Goal: Task Accomplishment & Management: Manage account settings

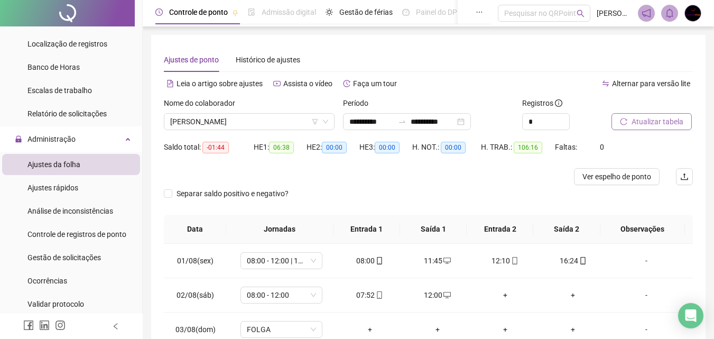
click at [674, 122] on span "Atualizar tabela" at bounding box center [658, 122] width 52 height 12
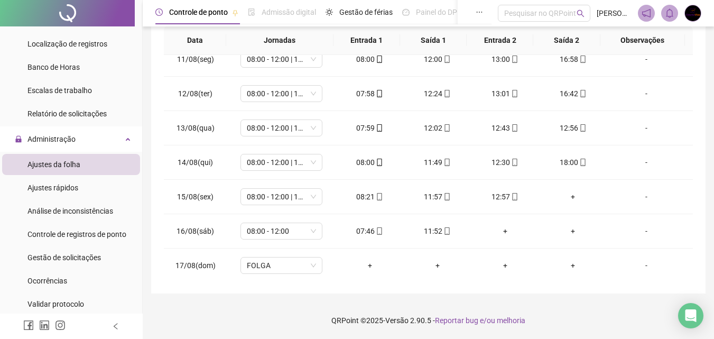
scroll to position [393, 0]
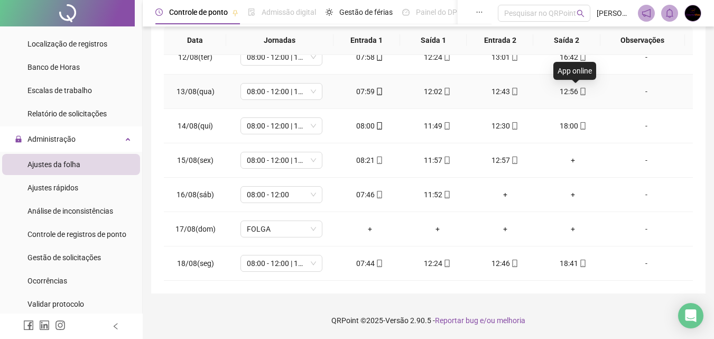
click at [579, 90] on icon "mobile" at bounding box center [582, 91] width 7 height 7
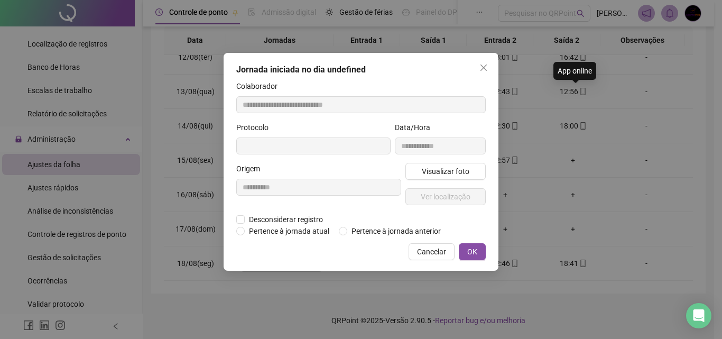
type input "**********"
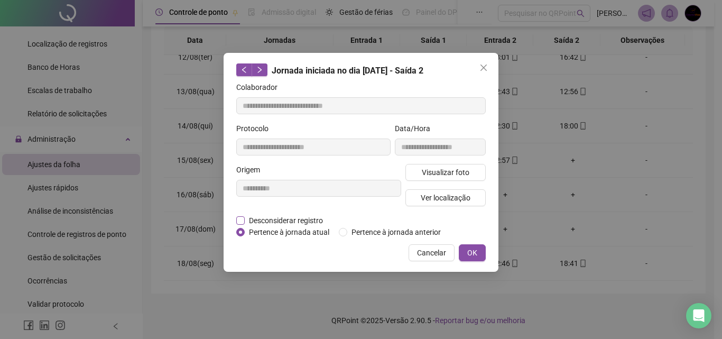
click at [283, 223] on span "Desconsiderar registro" at bounding box center [286, 221] width 82 height 12
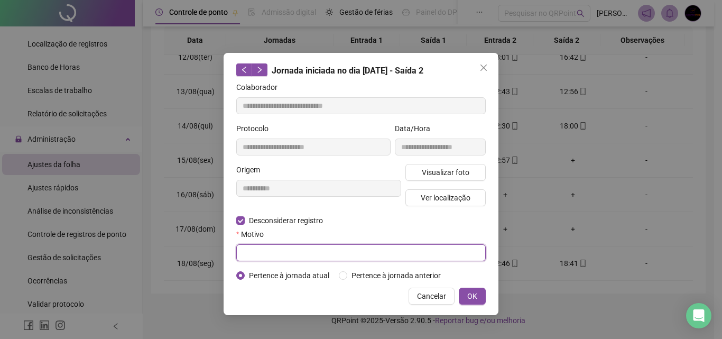
click at [319, 248] on input "text" at bounding box center [360, 252] width 249 height 17
type input "****"
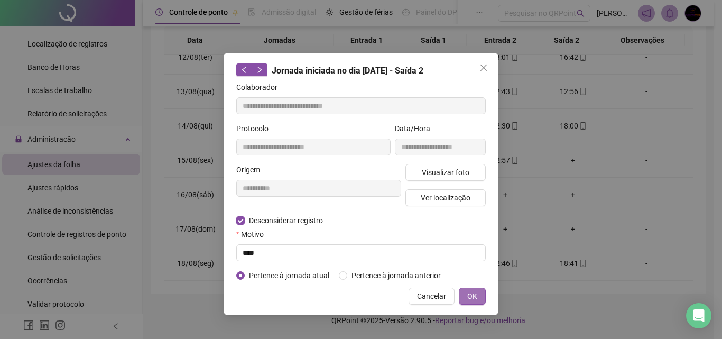
click at [472, 293] on span "OK" at bounding box center [472, 296] width 10 height 12
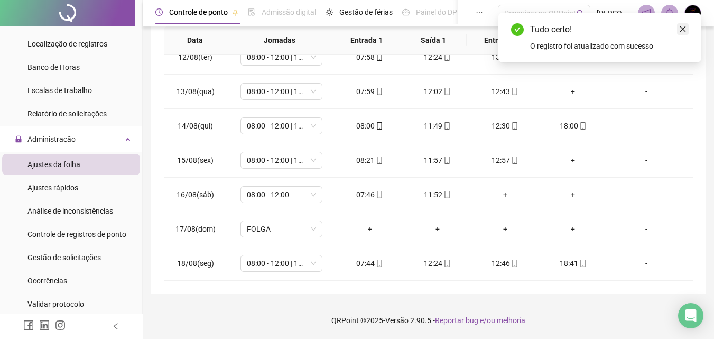
click at [679, 31] on icon "close" at bounding box center [682, 28] width 7 height 7
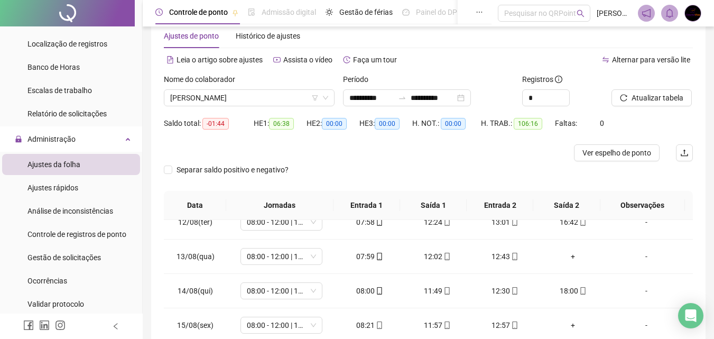
scroll to position [16, 0]
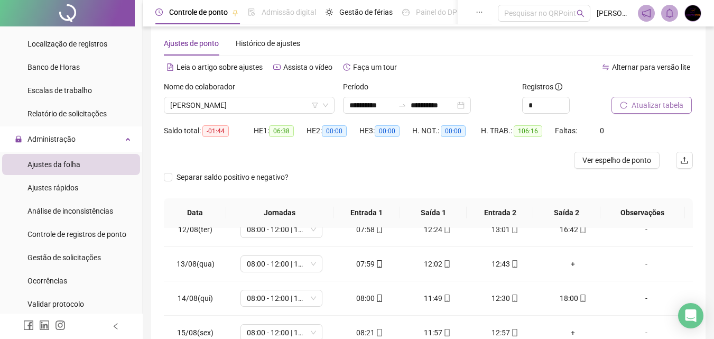
click at [653, 103] on span "Atualizar tabela" at bounding box center [658, 105] width 52 height 12
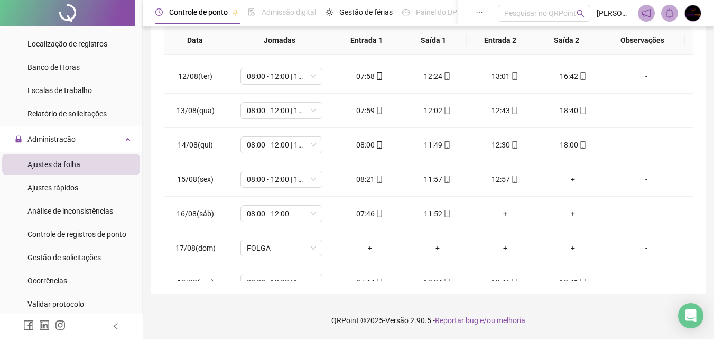
scroll to position [393, 0]
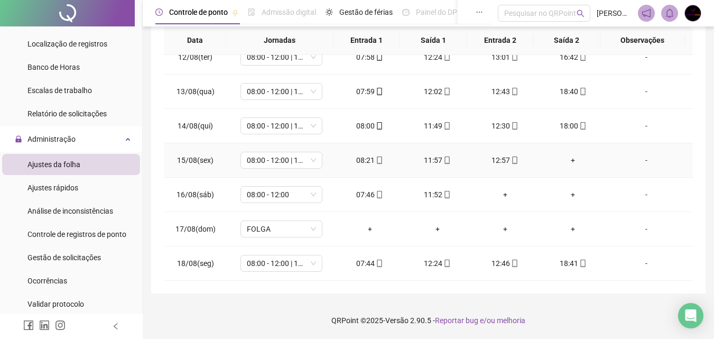
click at [570, 160] on div "+" at bounding box center [572, 160] width 51 height 12
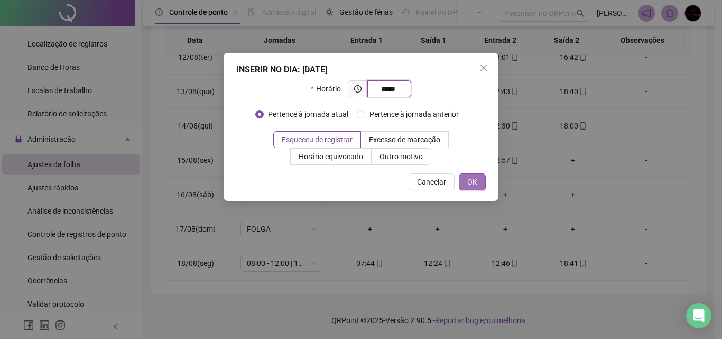
type input "*****"
click at [472, 178] on span "OK" at bounding box center [472, 182] width 10 height 12
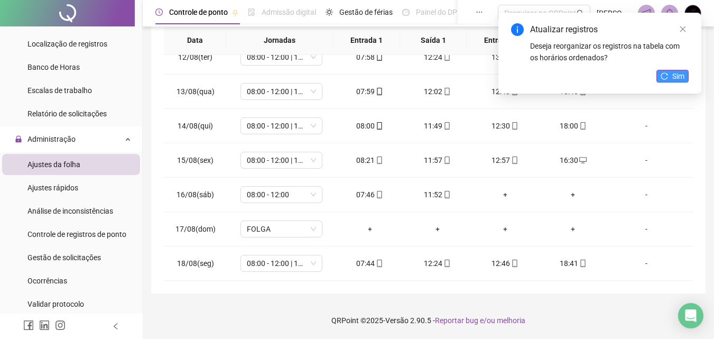
click at [674, 77] on span "Sim" at bounding box center [678, 76] width 12 height 12
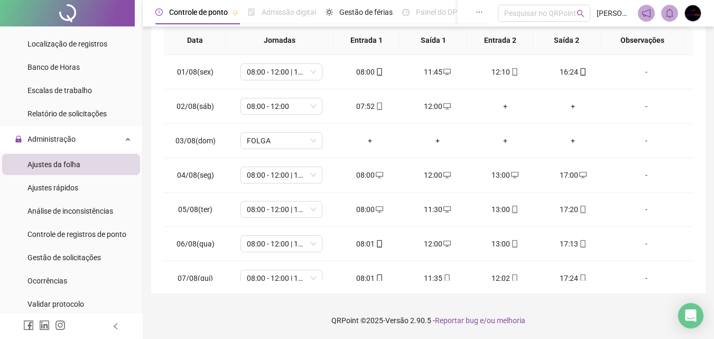
scroll to position [0, 0]
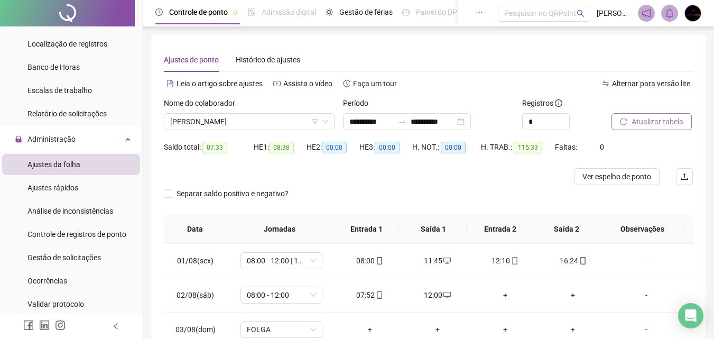
click at [665, 122] on span "Atualizar tabela" at bounding box center [658, 122] width 52 height 12
